Goal: Entertainment & Leisure: Consume media (video, audio)

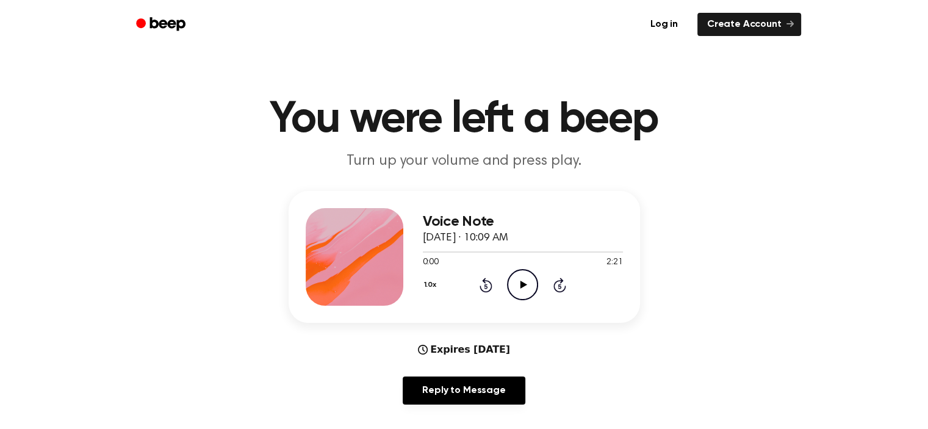
click at [521, 279] on icon "Play Audio" at bounding box center [522, 284] width 31 height 31
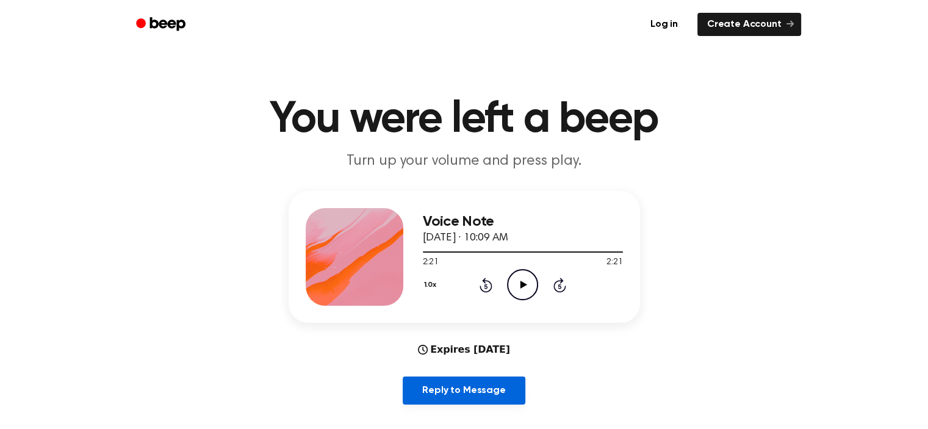
click at [468, 387] on link "Reply to Message" at bounding box center [464, 390] width 122 height 28
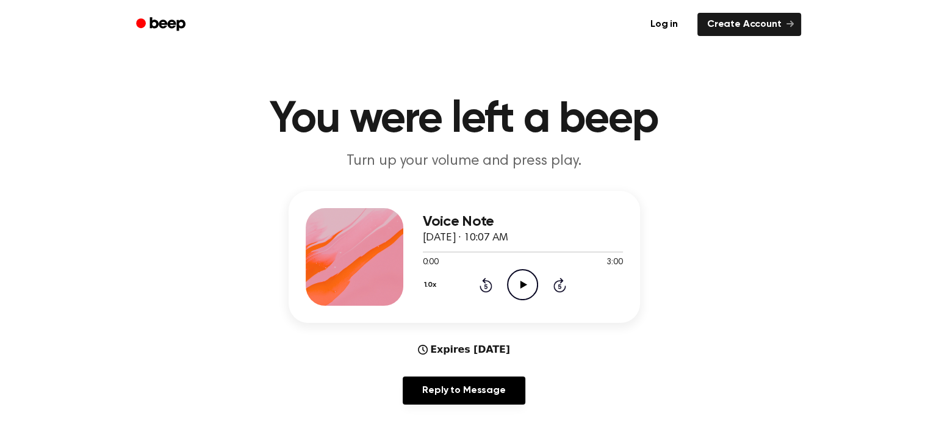
click at [522, 287] on icon at bounding box center [523, 285] width 7 height 8
click at [526, 287] on icon "Play Audio" at bounding box center [522, 284] width 31 height 31
click at [525, 281] on icon "Play Audio" at bounding box center [522, 284] width 31 height 31
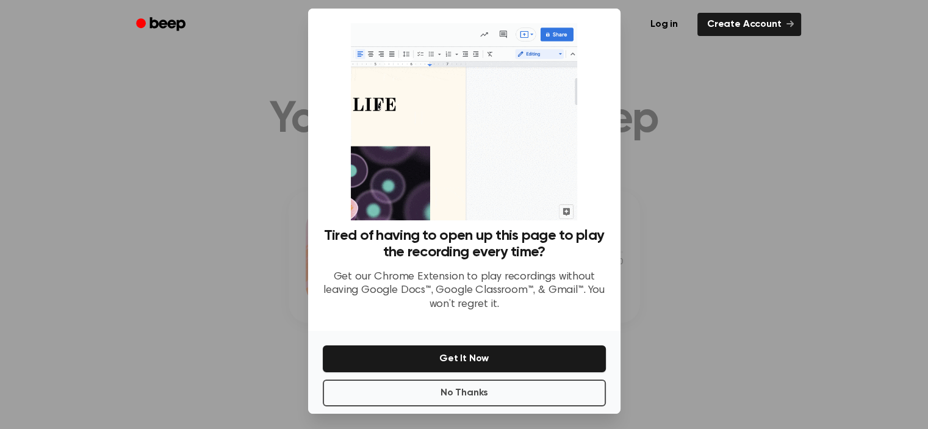
scroll to position [14, 0]
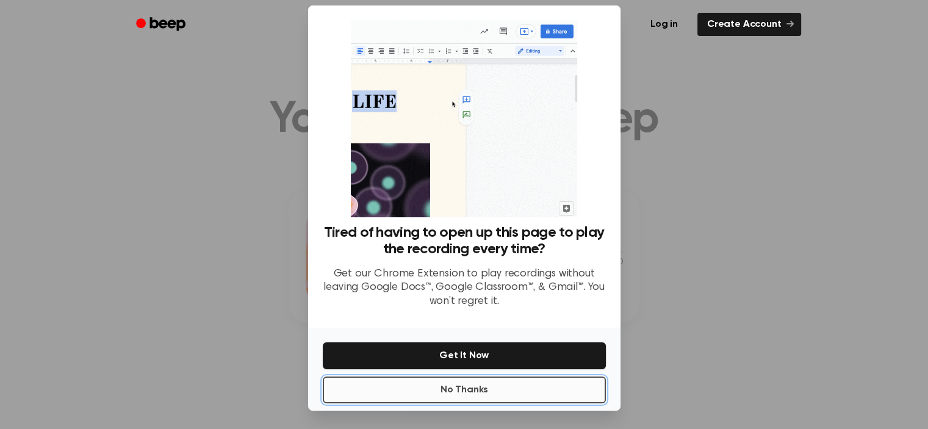
click at [452, 389] on button "No Thanks" at bounding box center [464, 389] width 283 height 27
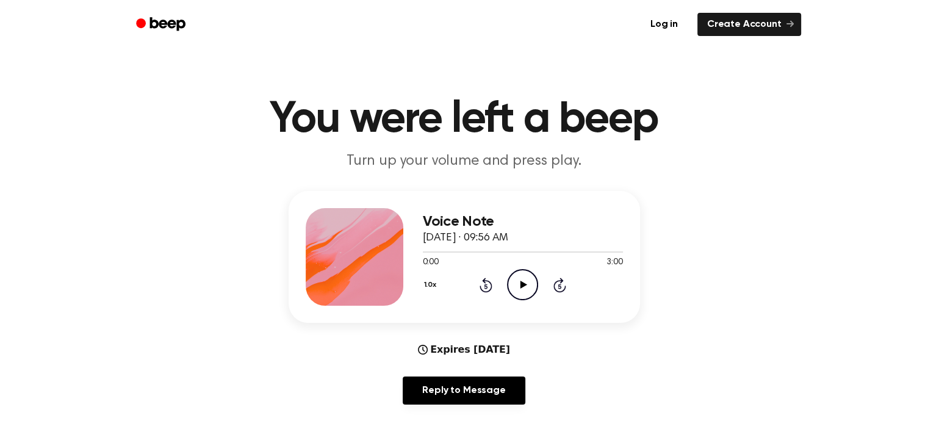
click at [522, 285] on icon at bounding box center [523, 285] width 7 height 8
click at [506, 286] on div "1.0x Rewind 5 seconds Pause Audio Skip 5 seconds" at bounding box center [523, 284] width 200 height 31
click at [519, 284] on icon "Pause Audio" at bounding box center [522, 284] width 31 height 31
click at [520, 283] on icon at bounding box center [523, 285] width 7 height 8
